Goal: Transaction & Acquisition: Purchase product/service

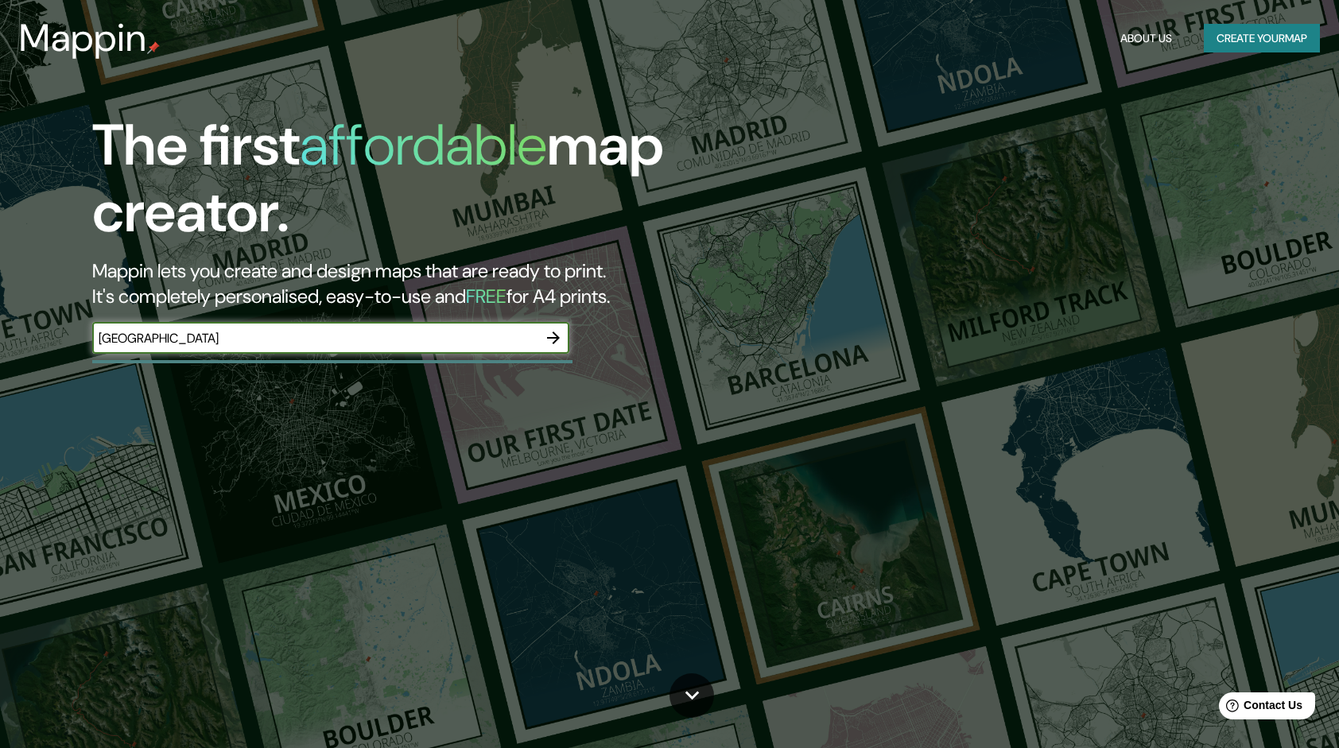
type input "[GEOGRAPHIC_DATA]"
click at [563, 347] on icon "button" at bounding box center [553, 337] width 19 height 19
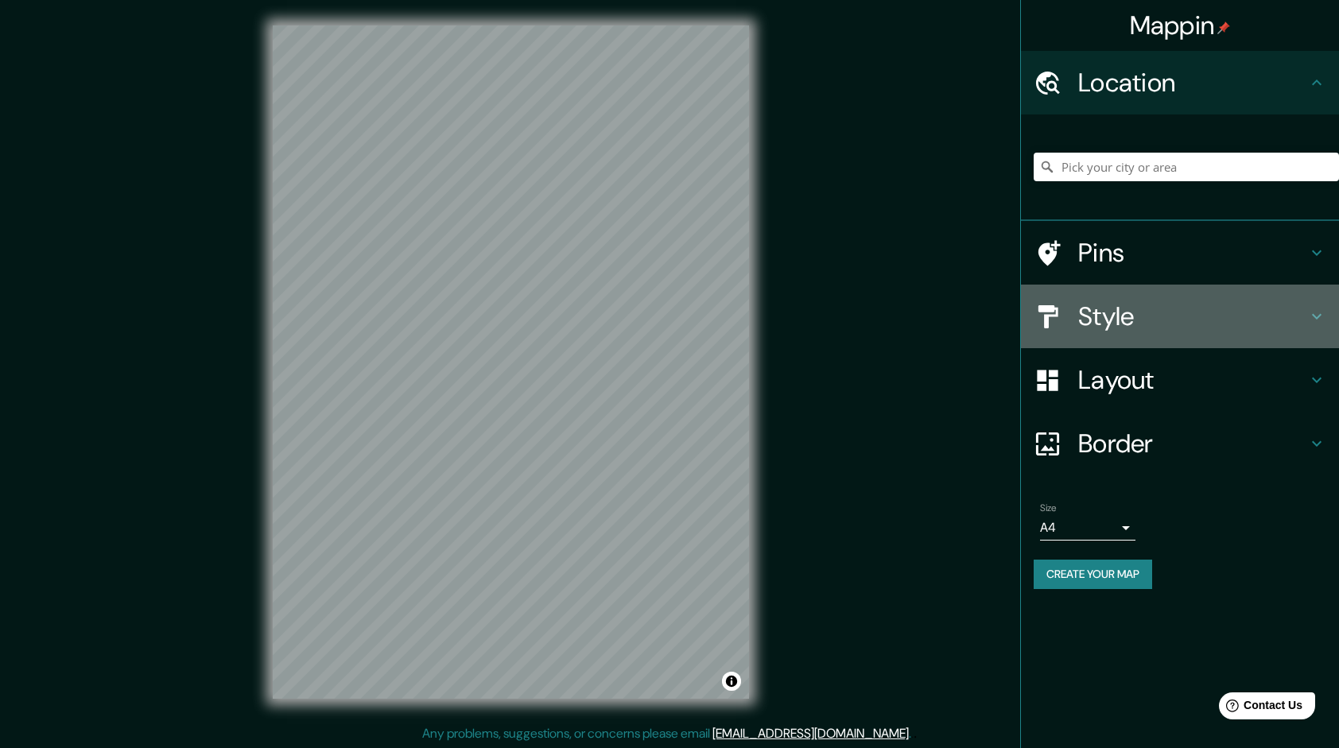
click at [1177, 316] on h4 "Style" at bounding box center [1192, 317] width 229 height 32
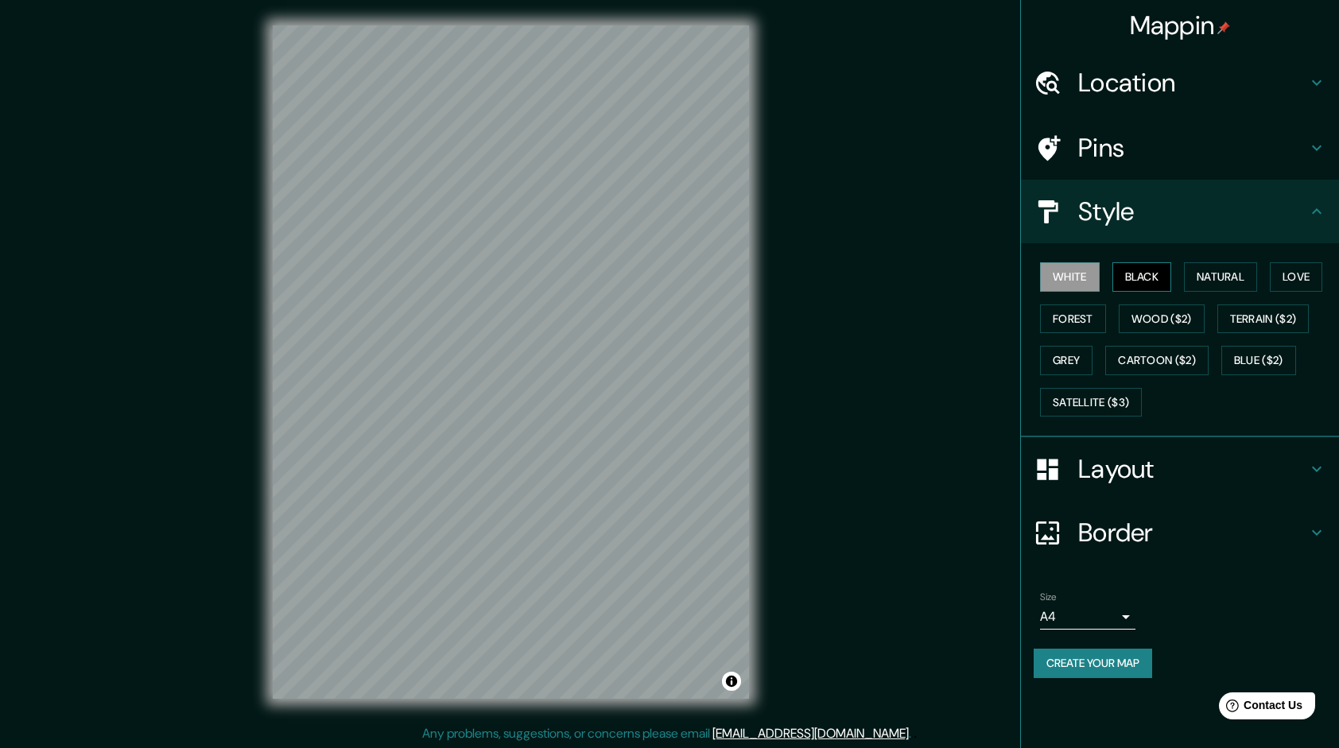
click at [1139, 279] on button "Black" at bounding box center [1143, 276] width 60 height 29
click at [1206, 278] on button "Natural" at bounding box center [1220, 276] width 73 height 29
click at [1291, 277] on button "Love" at bounding box center [1296, 276] width 52 height 29
click at [1091, 322] on button "Forest" at bounding box center [1073, 319] width 66 height 29
click at [1160, 321] on button "Wood ($2)" at bounding box center [1162, 319] width 86 height 29
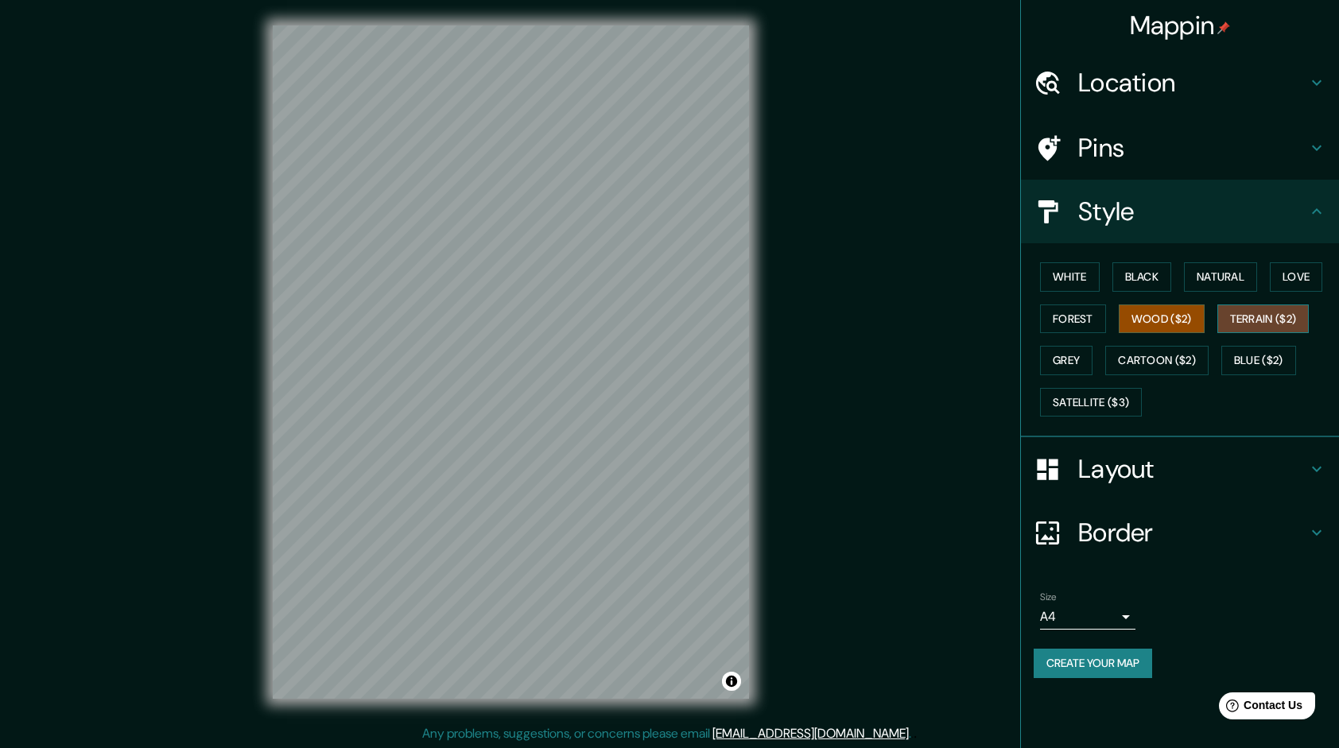
click at [1247, 320] on button "Terrain ($2)" at bounding box center [1264, 319] width 92 height 29
click at [1082, 367] on button "Grey" at bounding box center [1066, 360] width 52 height 29
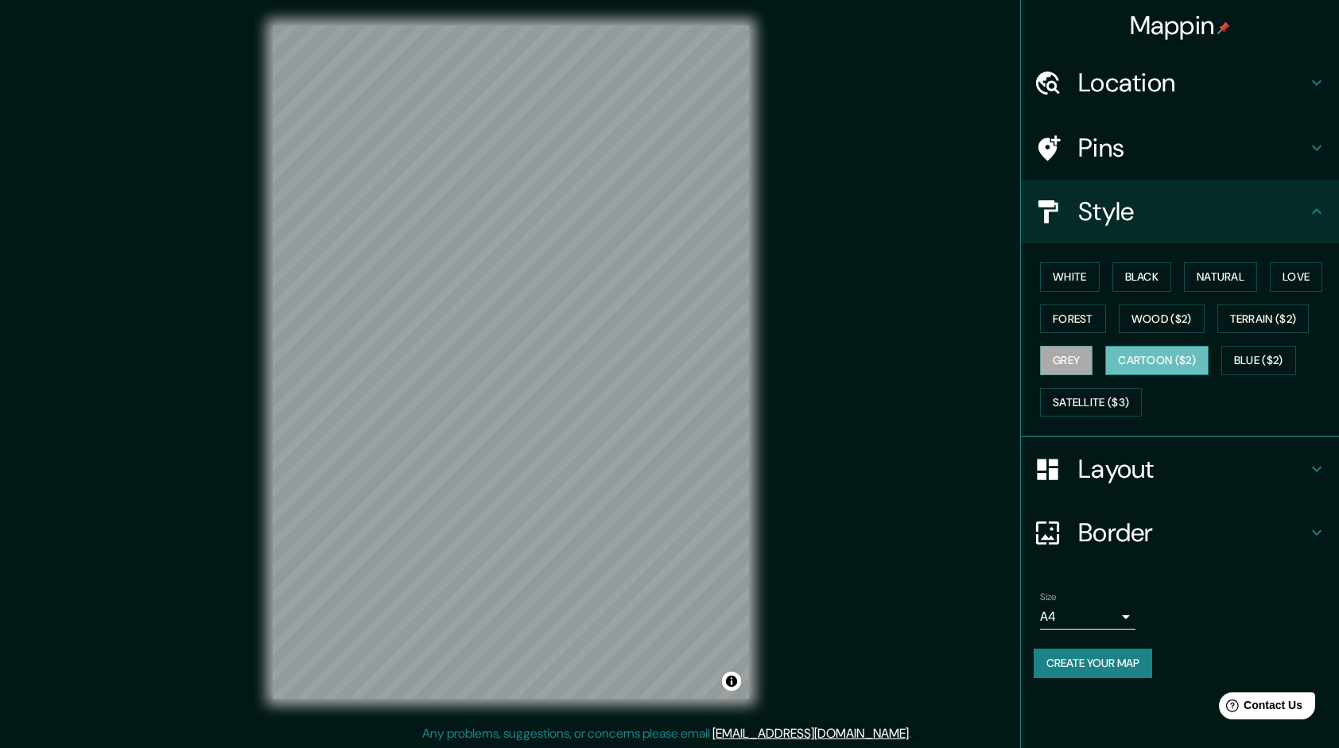
click at [1145, 352] on button "Cartoon ($2)" at bounding box center [1156, 360] width 103 height 29
click at [1261, 348] on button "Blue ($2)" at bounding box center [1259, 360] width 75 height 29
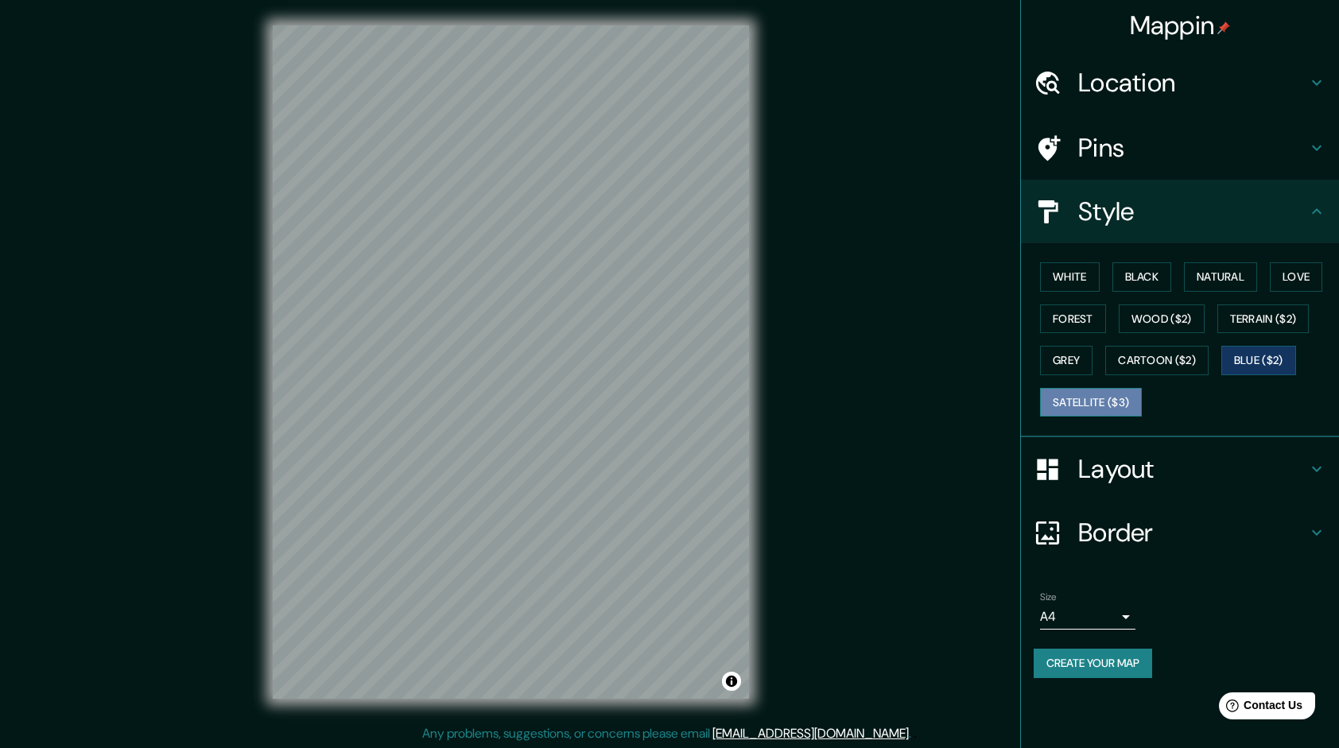
click at [1118, 398] on button "Satellite ($3)" at bounding box center [1091, 402] width 102 height 29
click at [1156, 468] on h4 "Layout" at bounding box center [1192, 469] width 229 height 32
